Goal: Task Accomplishment & Management: Manage account settings

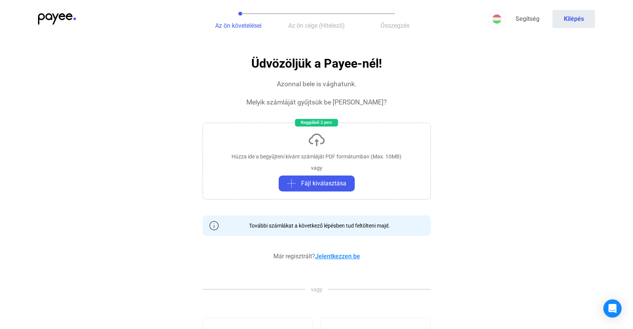
click at [337, 254] on link "Jelentkezzen be" at bounding box center [337, 256] width 45 height 7
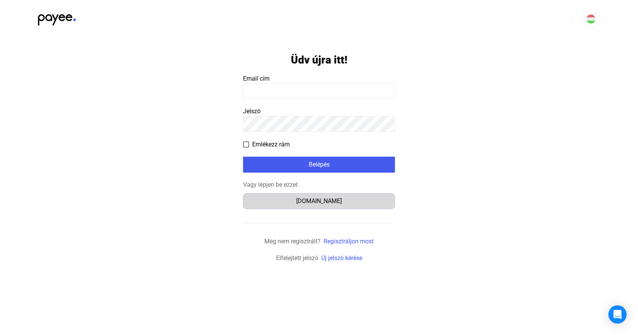
click at [322, 201] on div "[DOMAIN_NAME]" at bounding box center [319, 200] width 147 height 9
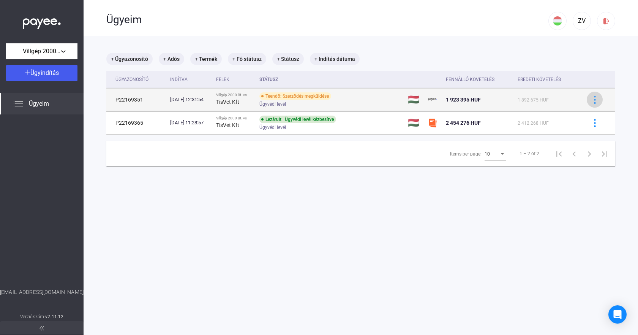
click at [589, 96] on div at bounding box center [594, 100] width 11 height 8
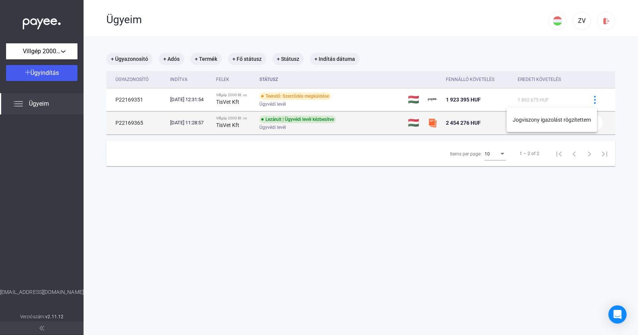
drag, startPoint x: 288, startPoint y: 164, endPoint x: 178, endPoint y: 127, distance: 115.6
click at [287, 164] on div at bounding box center [319, 167] width 638 height 335
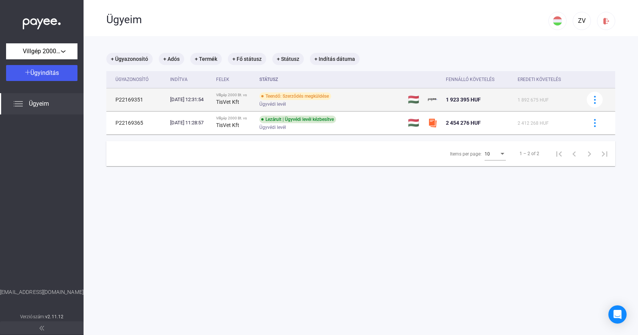
click at [160, 101] on td "P22169351" at bounding box center [136, 99] width 61 height 23
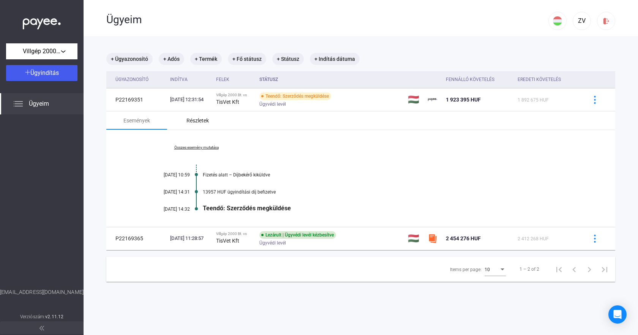
click at [207, 126] on div "Részletek" at bounding box center [197, 120] width 61 height 18
